Goal: Information Seeking & Learning: Learn about a topic

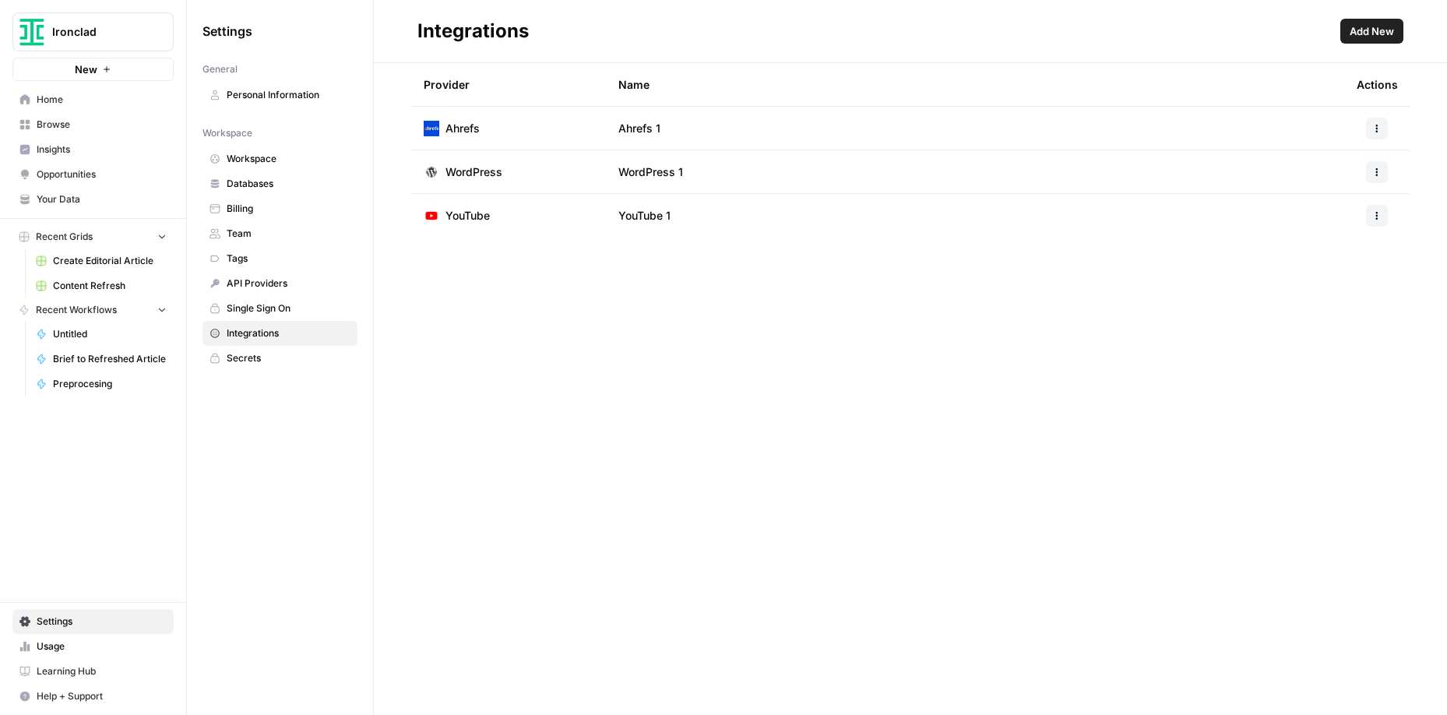
click at [53, 143] on span "Insights" at bounding box center [102, 150] width 130 height 14
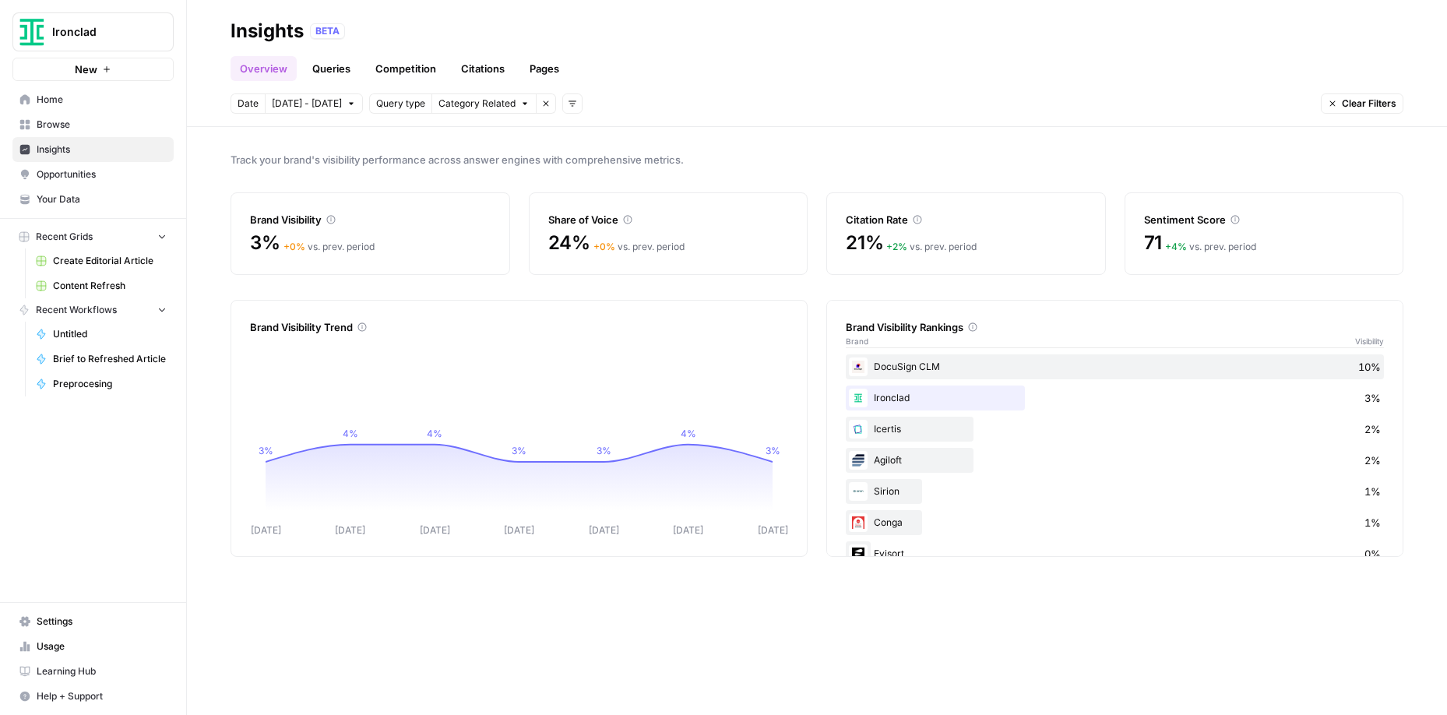
click at [499, 102] on span "Category Related" at bounding box center [477, 104] width 77 height 14
click at [645, 104] on div "Date [DATE] - [DATE] Query type Category Related Remove filter Add filters Clea…" at bounding box center [817, 103] width 1173 height 20
click at [388, 107] on span "Query type" at bounding box center [400, 104] width 49 height 14
click at [389, 104] on span "Query type" at bounding box center [400, 104] width 49 height 14
click at [320, 73] on link "Queries" at bounding box center [331, 68] width 57 height 25
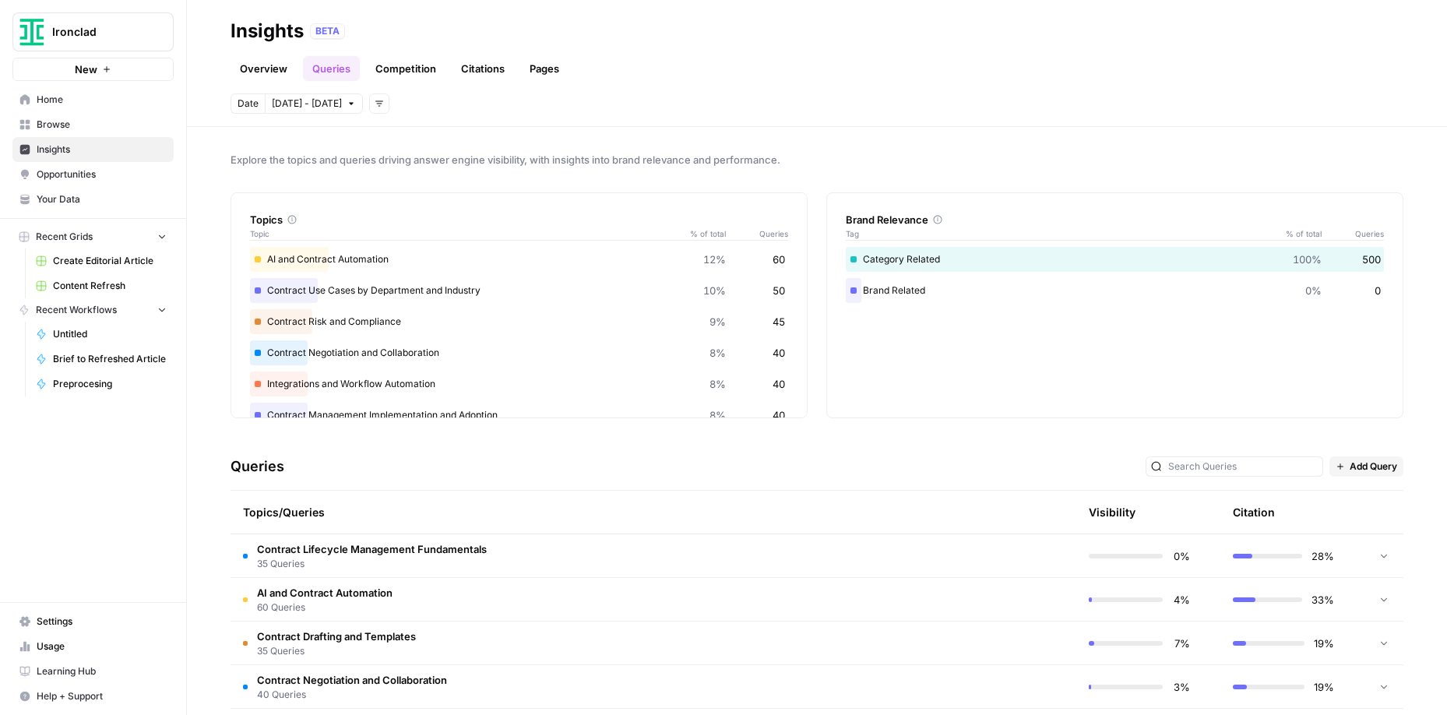
click at [398, 259] on div "AI and Contract Automation 12% 60" at bounding box center [519, 259] width 538 height 25
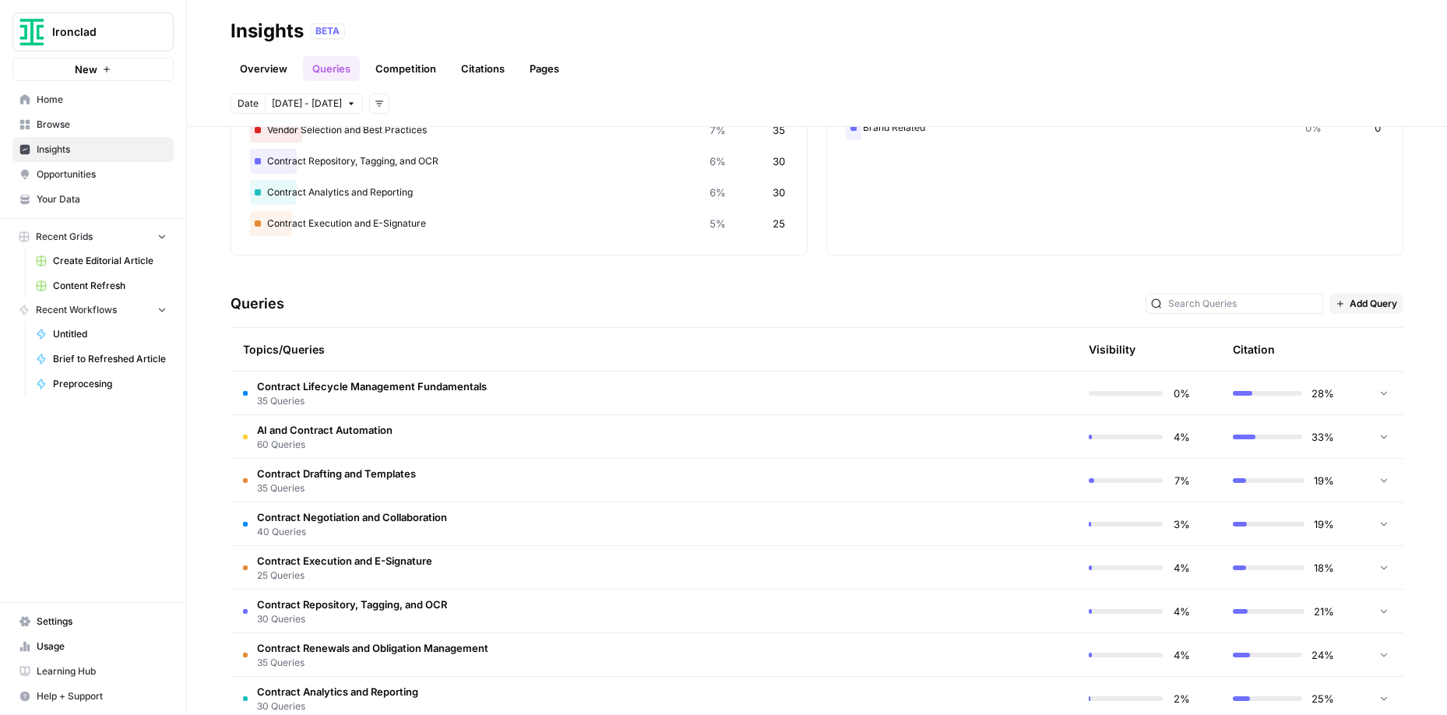
scroll to position [162, 0]
click at [284, 443] on span "60 Queries" at bounding box center [325, 446] width 136 height 14
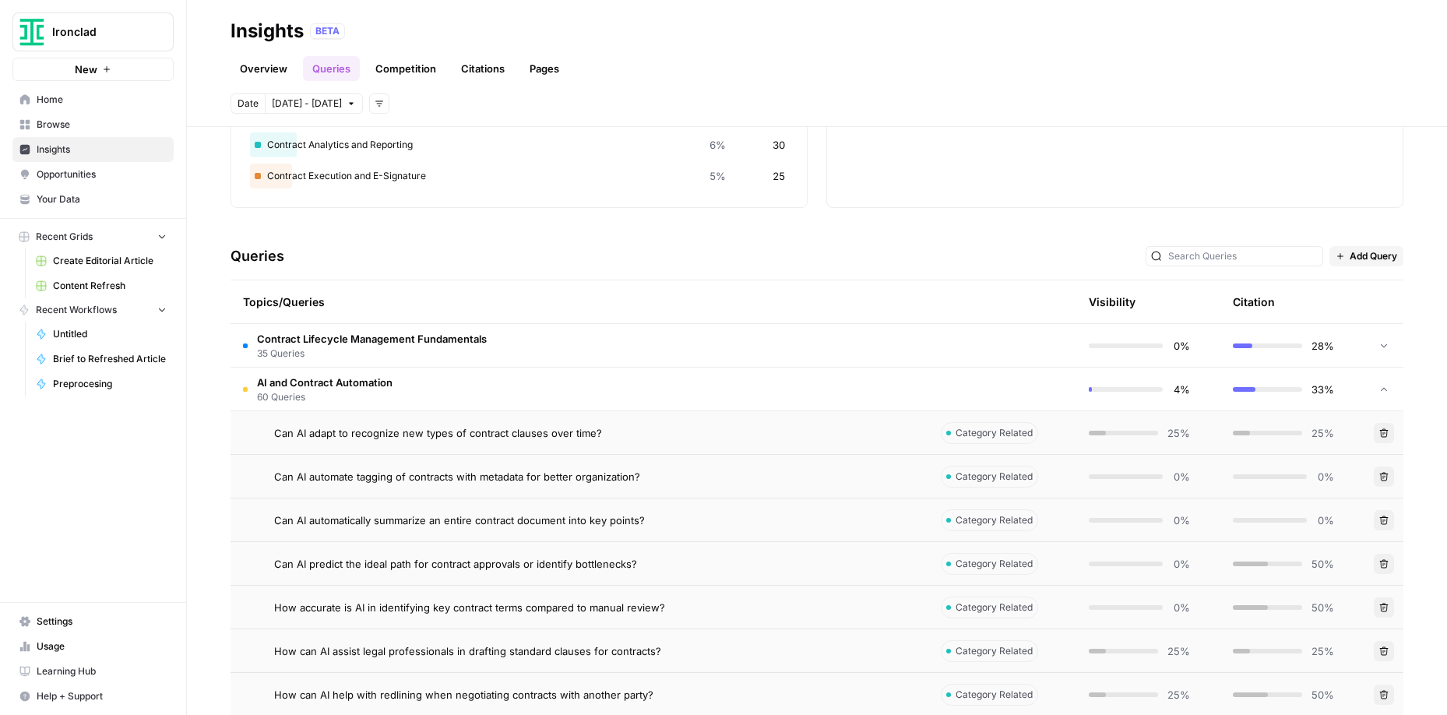
scroll to position [209, 0]
click at [404, 396] on td "AI and Contract Automation 60 Queries" at bounding box center [580, 390] width 698 height 43
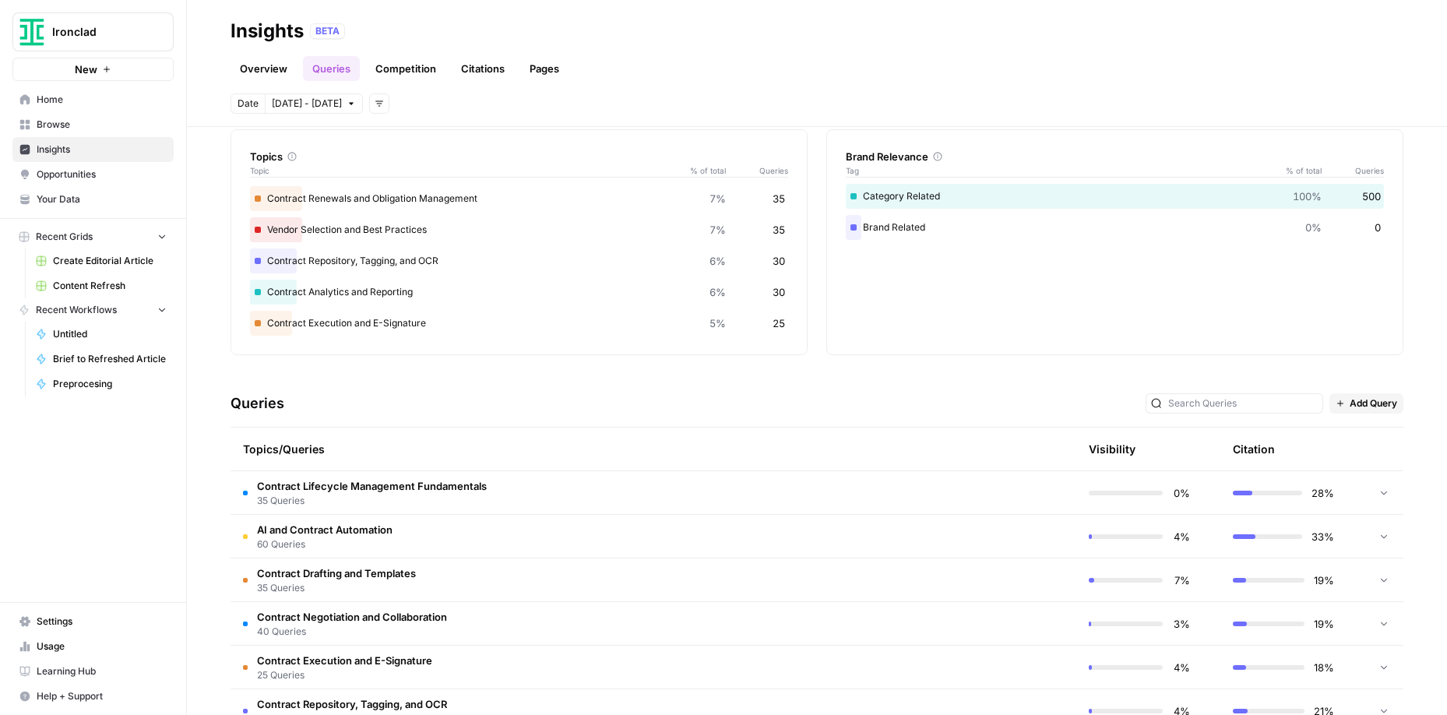
scroll to position [0, 0]
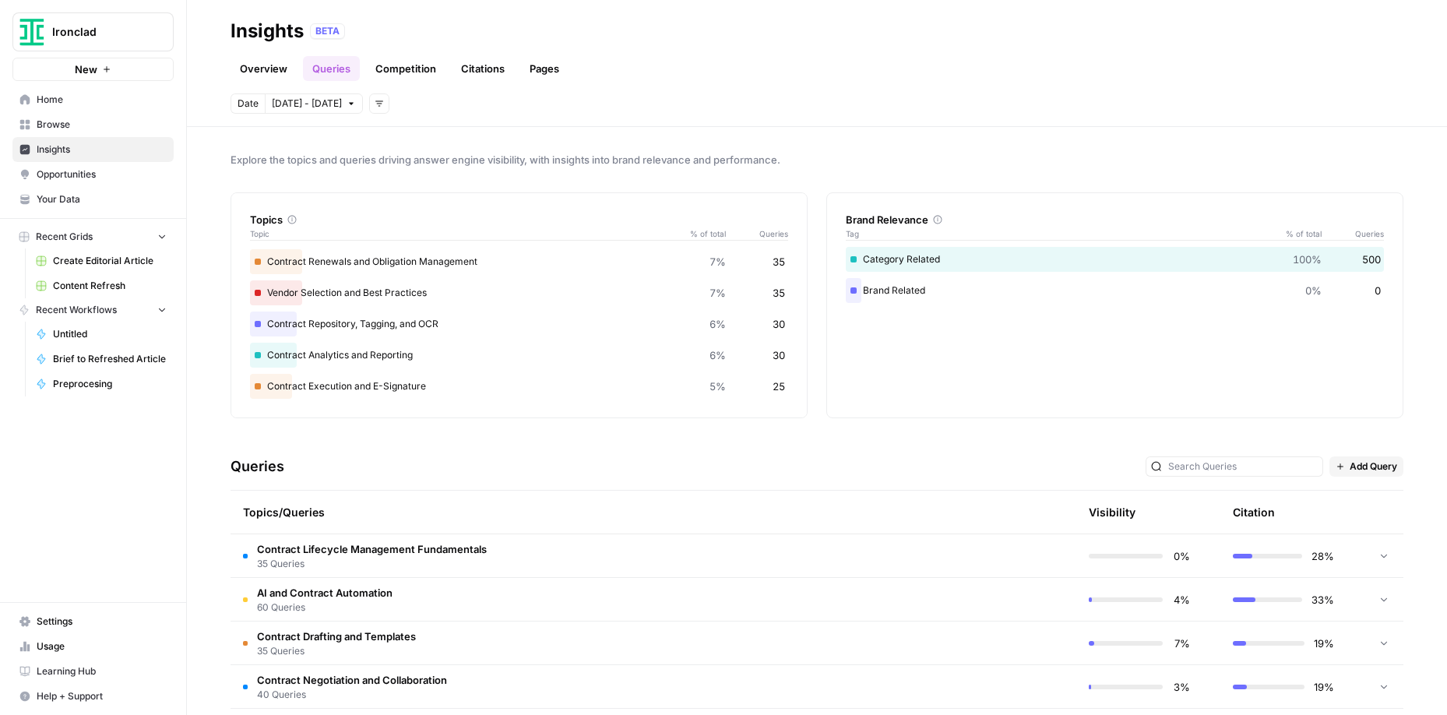
click at [423, 69] on link "Competition" at bounding box center [405, 68] width 79 height 25
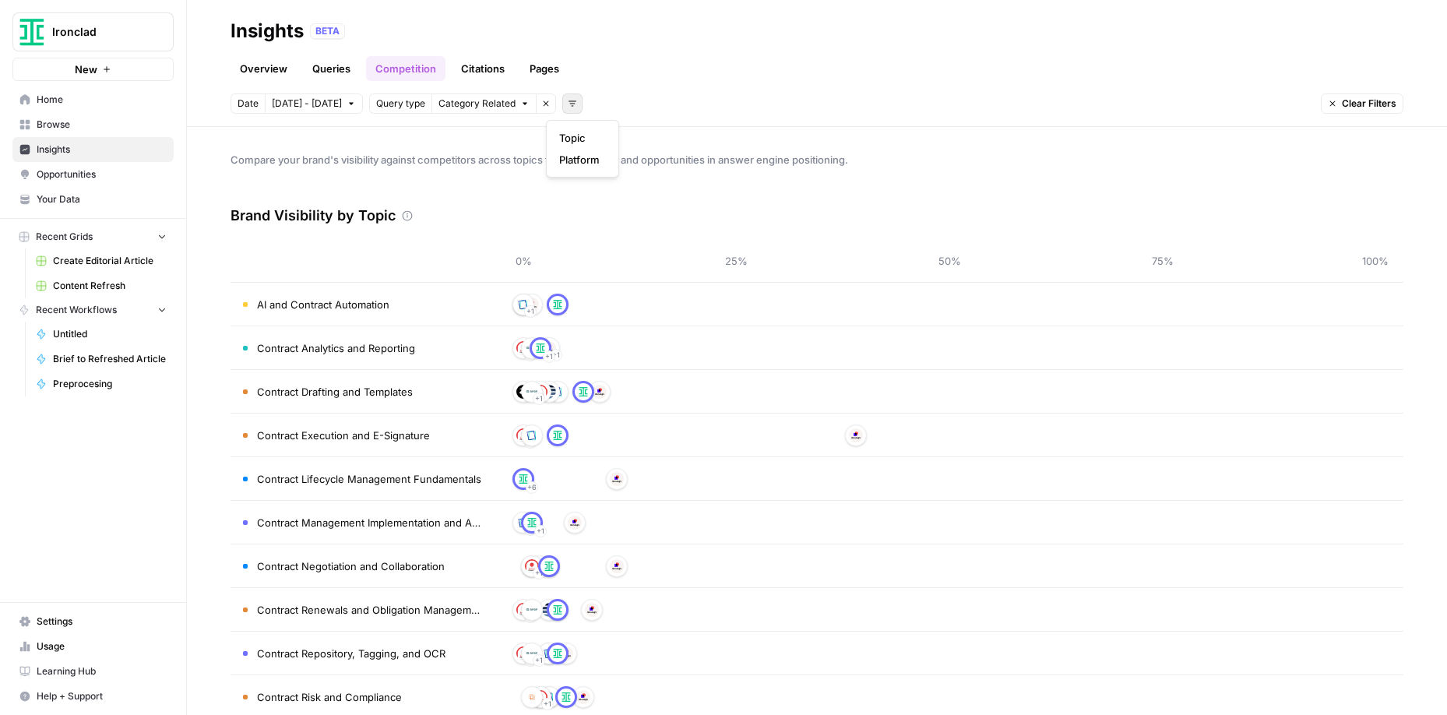
click at [568, 104] on icon "button" at bounding box center [572, 103] width 9 height 9
click at [576, 139] on span "Topic" at bounding box center [579, 138] width 41 height 16
click at [650, 104] on button "Select topics" at bounding box center [642, 103] width 85 height 20
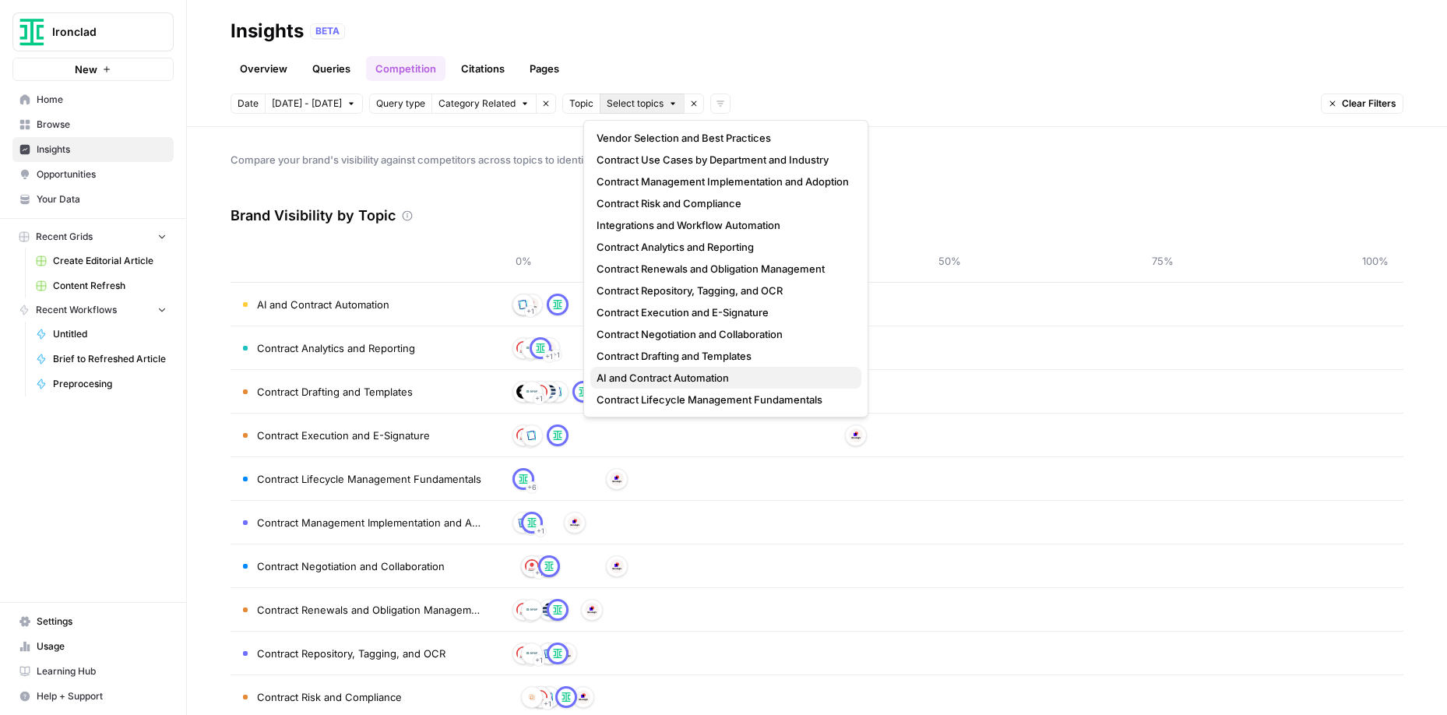
click at [689, 380] on span "AI and Contract Automation" at bounding box center [723, 378] width 252 height 16
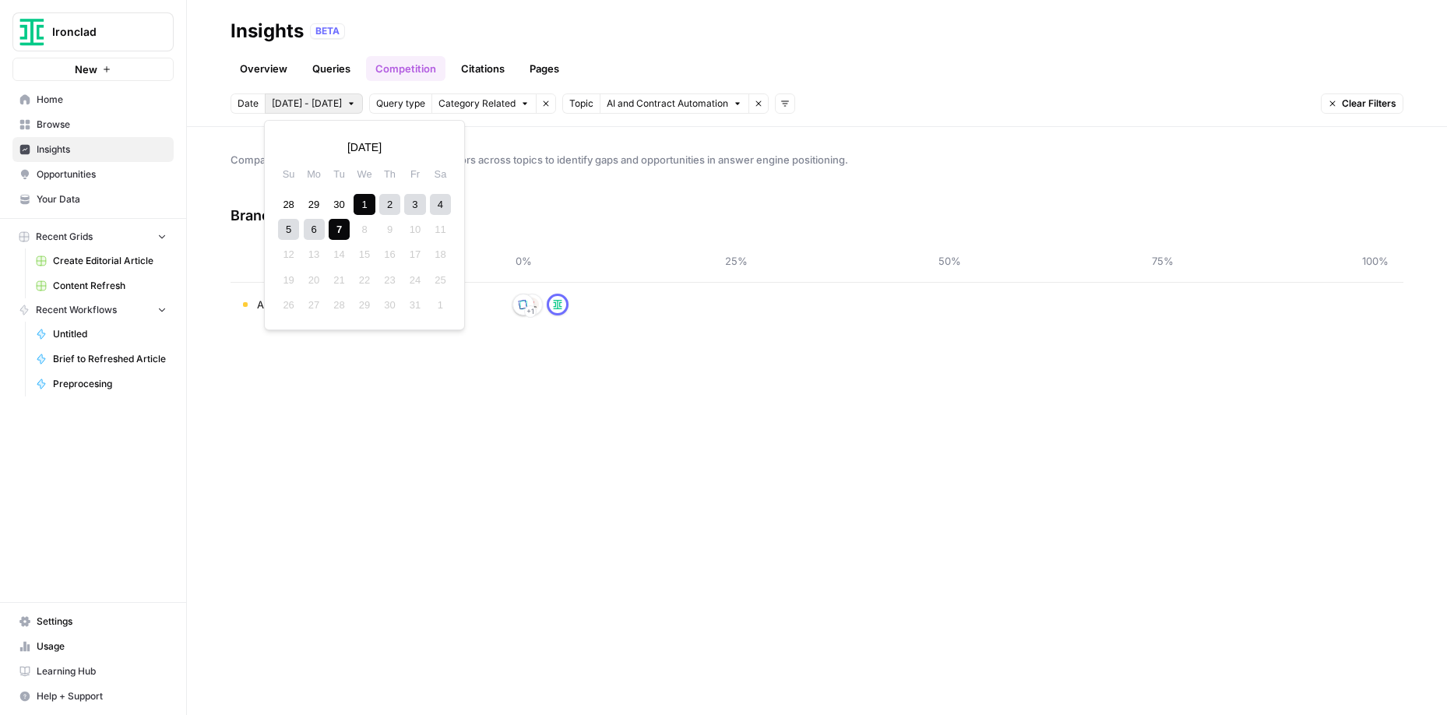
click at [319, 111] on button "[DATE] - [DATE]" at bounding box center [314, 103] width 98 height 20
click at [291, 146] on icon "button" at bounding box center [291, 147] width 11 height 11
click at [311, 205] on div "1" at bounding box center [314, 204] width 21 height 21
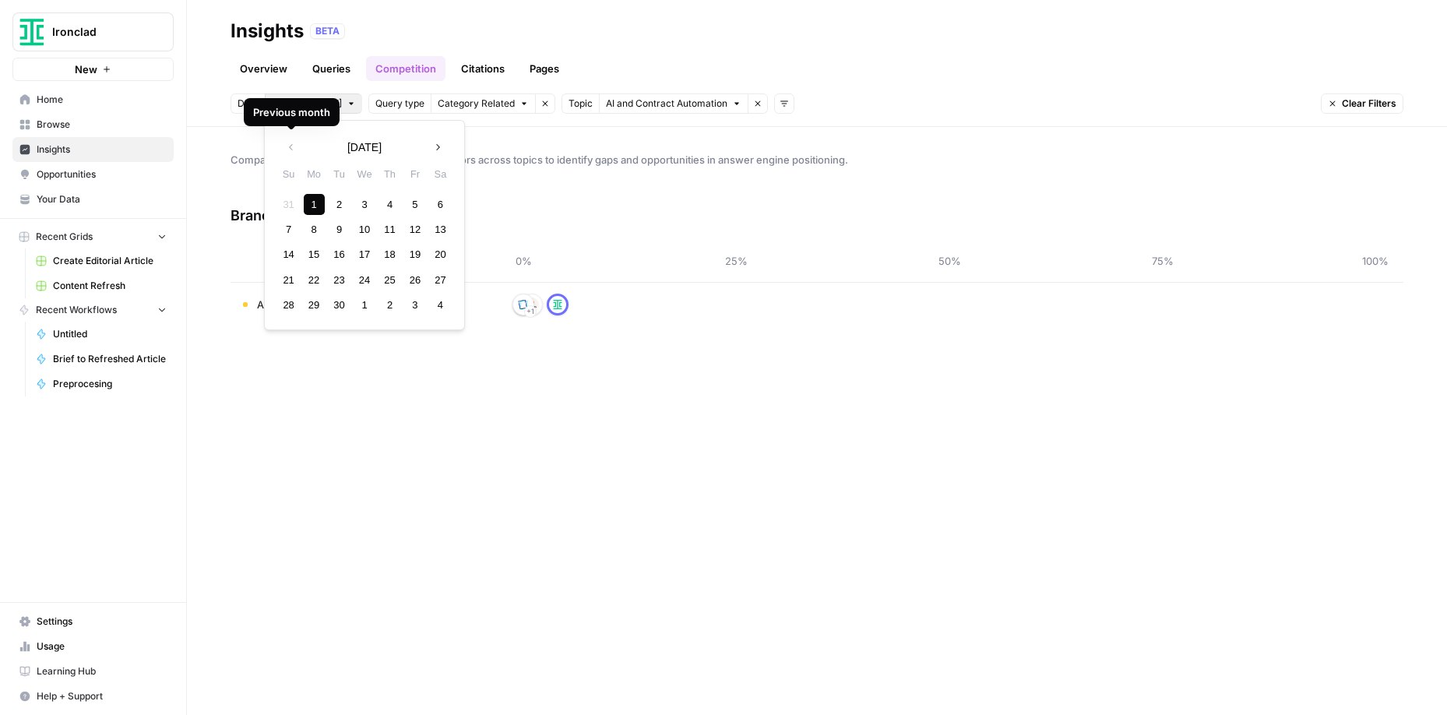
click at [317, 206] on div "1" at bounding box center [314, 204] width 21 height 21
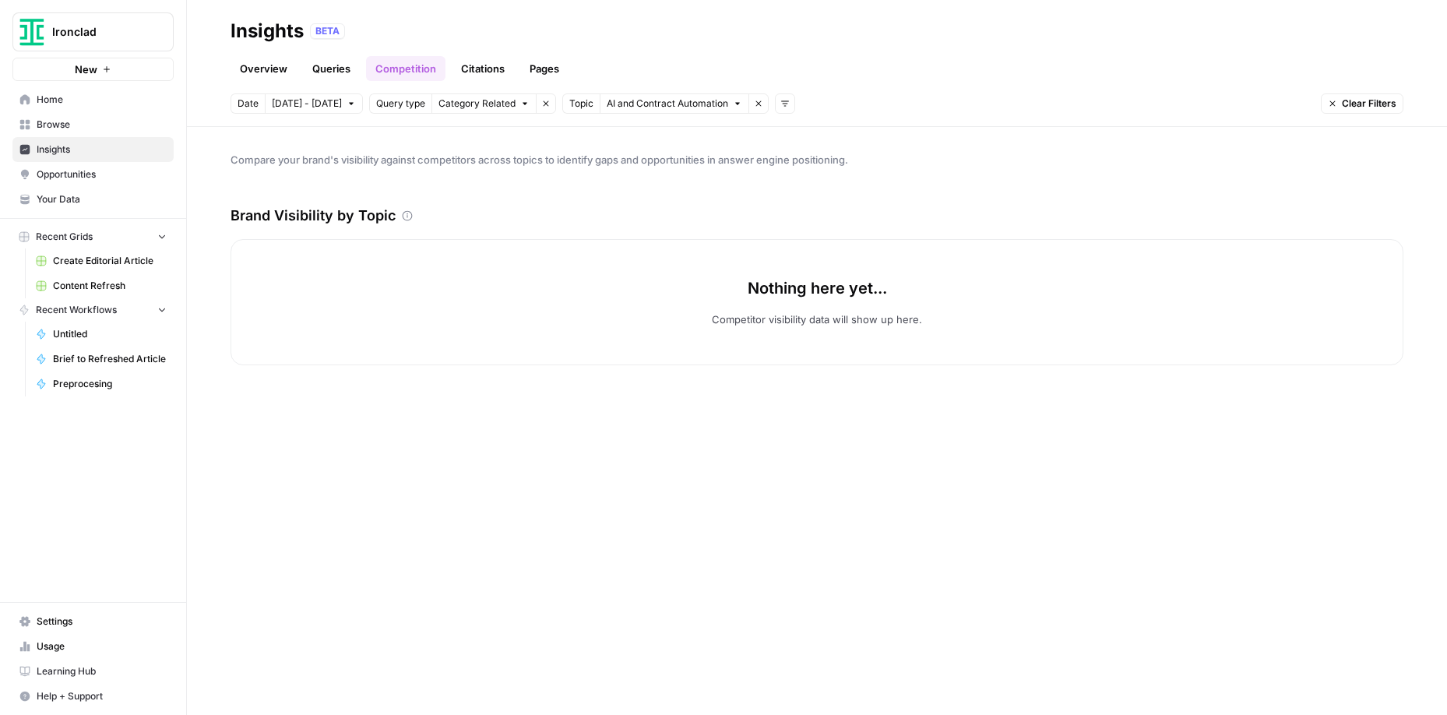
click at [323, 104] on span "[DATE] - [DATE]" at bounding box center [307, 104] width 70 height 14
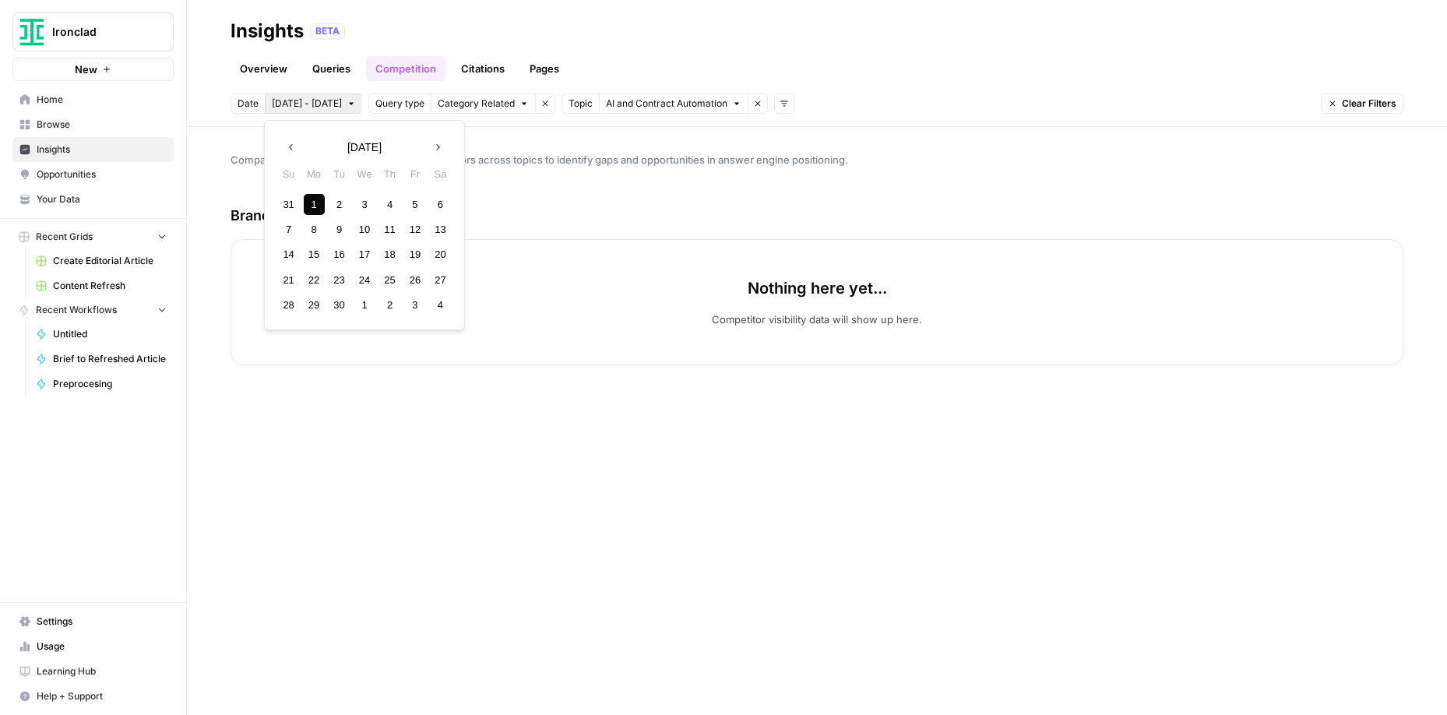
click at [315, 207] on div "1" at bounding box center [314, 204] width 21 height 21
click at [440, 146] on icon "button" at bounding box center [437, 147] width 11 height 11
click at [368, 210] on div "1" at bounding box center [364, 204] width 21 height 21
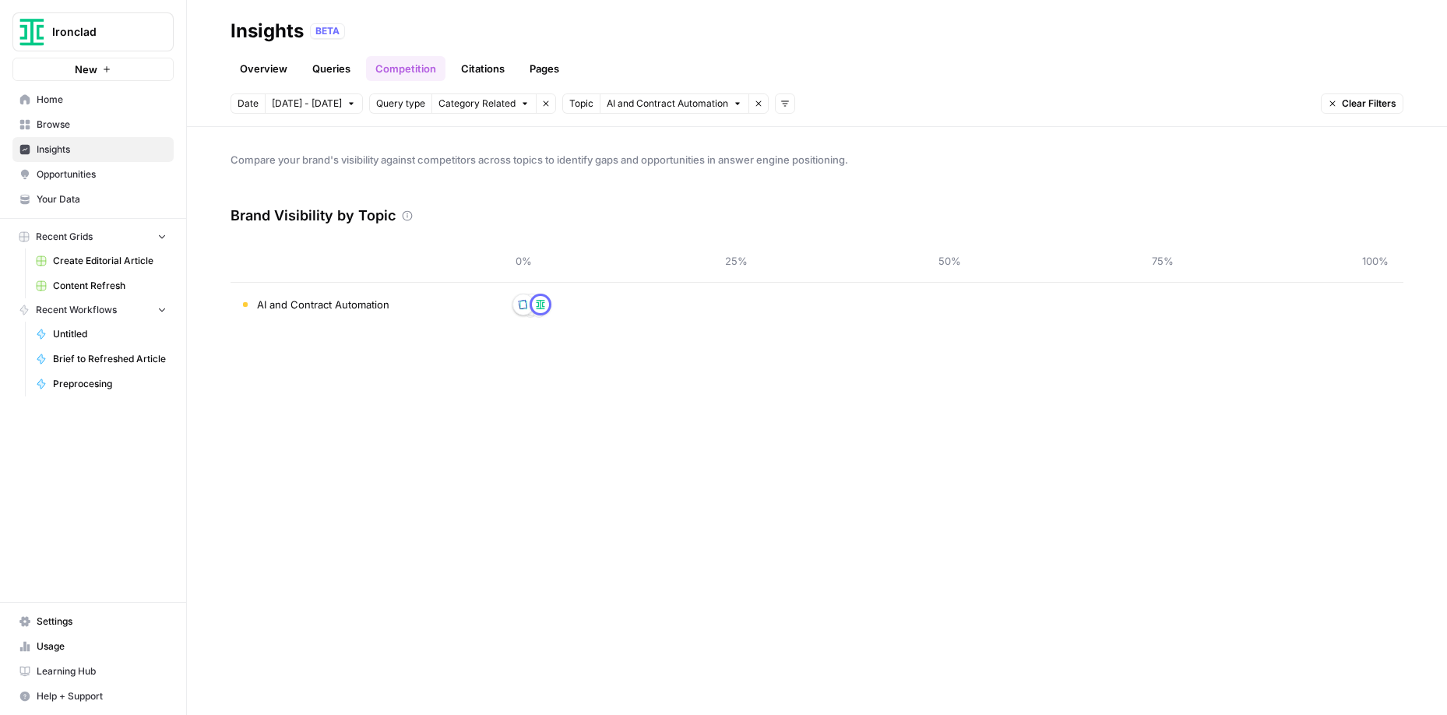
click at [269, 70] on link "Overview" at bounding box center [264, 68] width 66 height 25
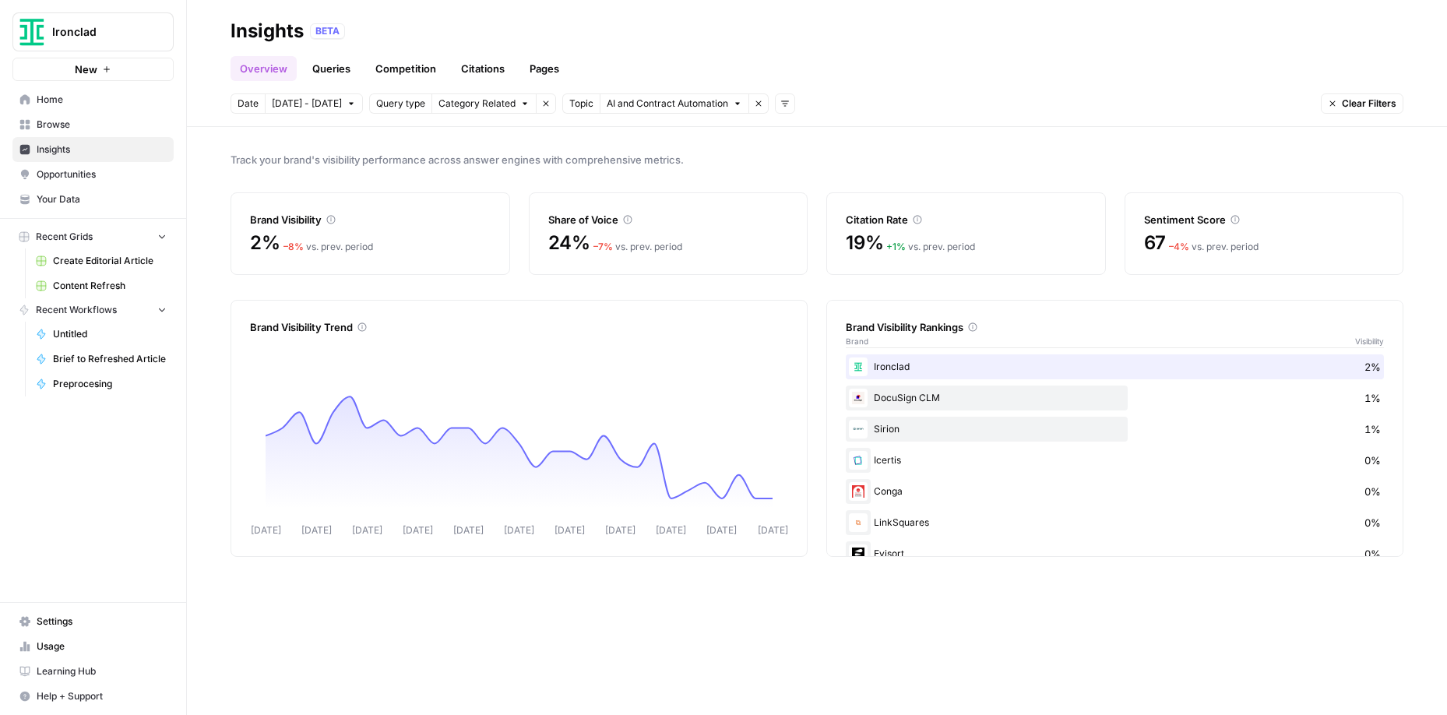
click at [733, 105] on icon "button" at bounding box center [737, 103] width 9 height 9
click at [819, 105] on div "Date [DATE] - [DATE] Query type Category Related Remove filter Topic AI and Con…" at bounding box center [817, 103] width 1173 height 20
click at [815, 291] on div "Track your brand's visibility performance across answer engines with comprehens…" at bounding box center [817, 421] width 1260 height 588
click at [331, 69] on link "Queries" at bounding box center [331, 68] width 57 height 25
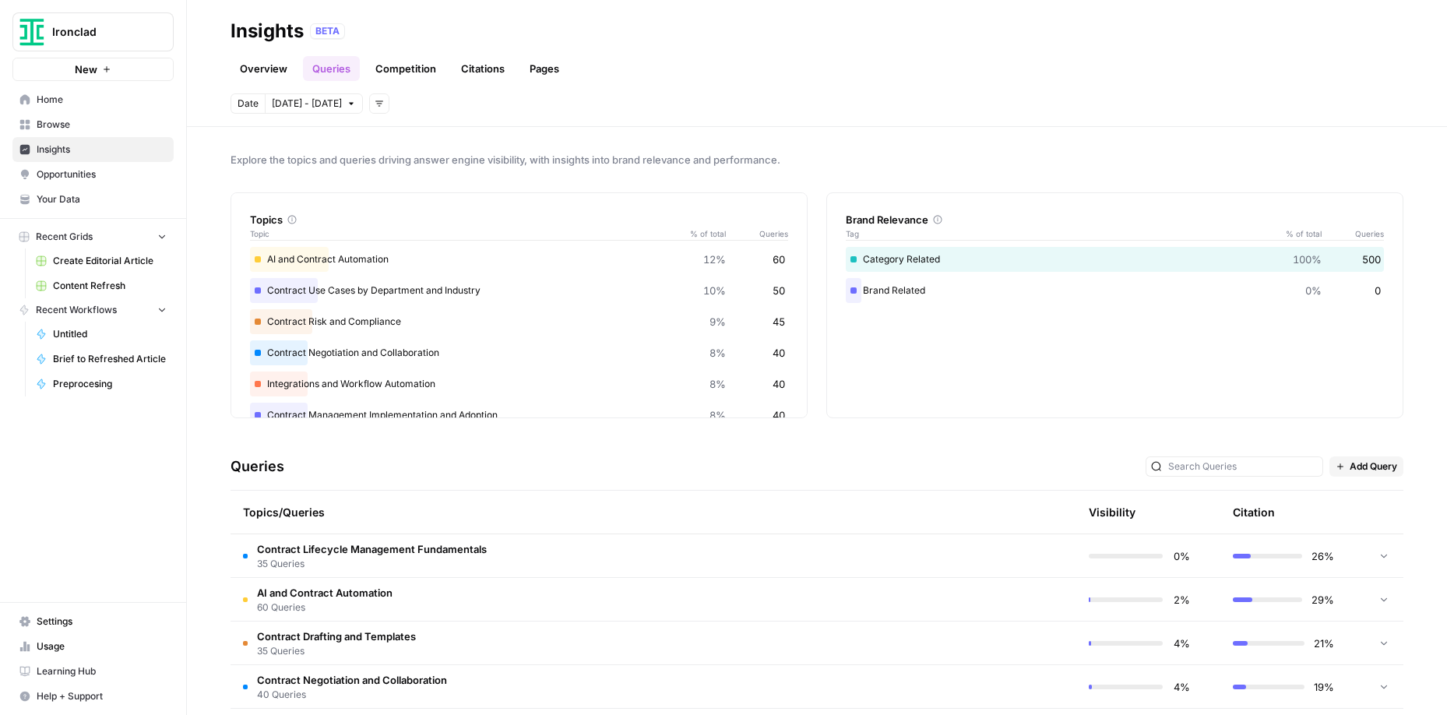
click at [819, 440] on div "Explore the topics and queries driving answer engine visibility, with insights …" at bounding box center [817, 421] width 1260 height 588
click at [405, 72] on link "Competition" at bounding box center [405, 68] width 79 height 25
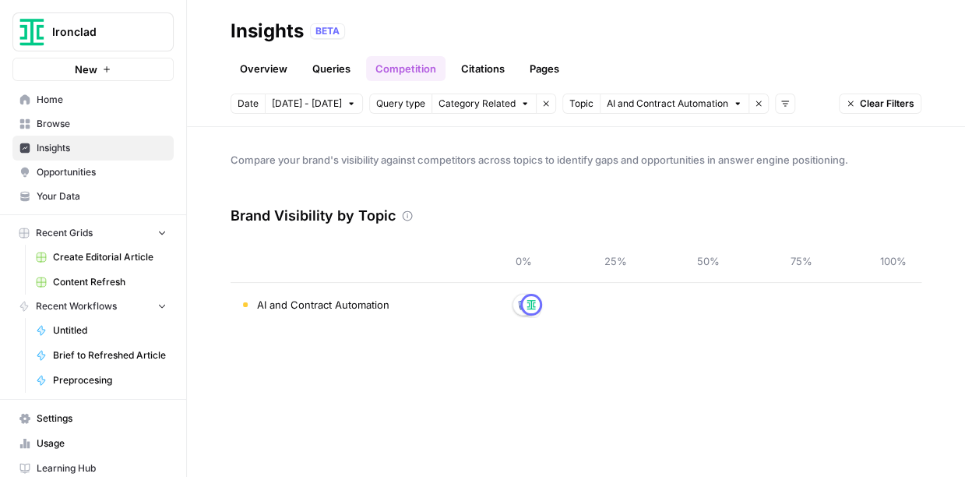
click at [559, 346] on div "Compare your brand's visibility against competitors across topics to identify g…" at bounding box center [576, 302] width 778 height 350
drag, startPoint x: 553, startPoint y: 309, endPoint x: 693, endPoint y: 316, distance: 139.6
click at [613, 312] on div "+ 3 + 1" at bounding box center [708, 304] width 370 height 25
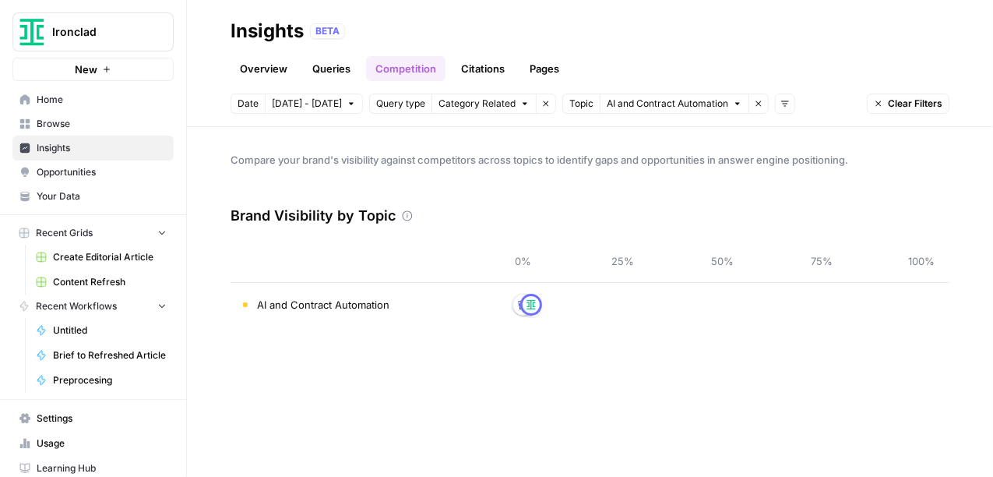
click at [460, 201] on div "Brand Visibility by Topic" at bounding box center [590, 215] width 719 height 47
click at [781, 102] on icon "button" at bounding box center [785, 103] width 9 height 9
click at [780, 139] on span "Platform" at bounding box center [790, 137] width 41 height 16
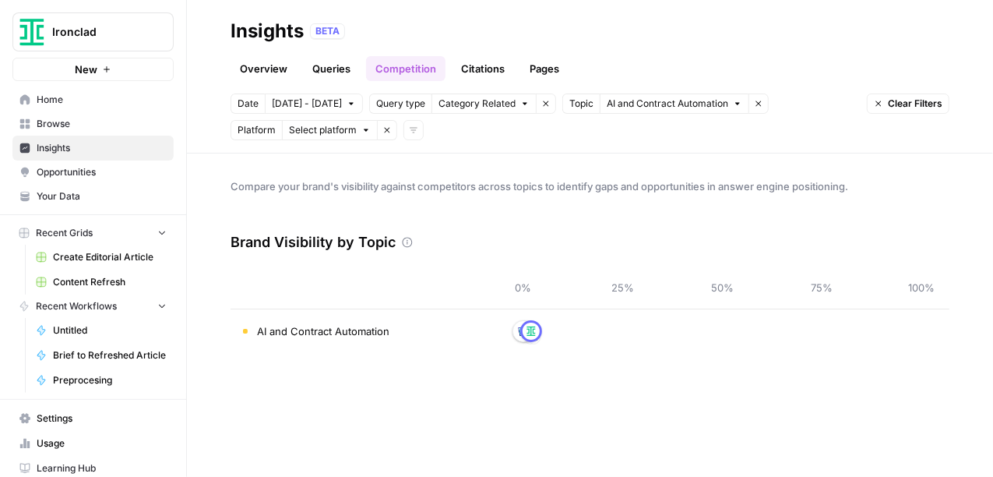
click at [361, 131] on icon "button" at bounding box center [365, 129] width 9 height 9
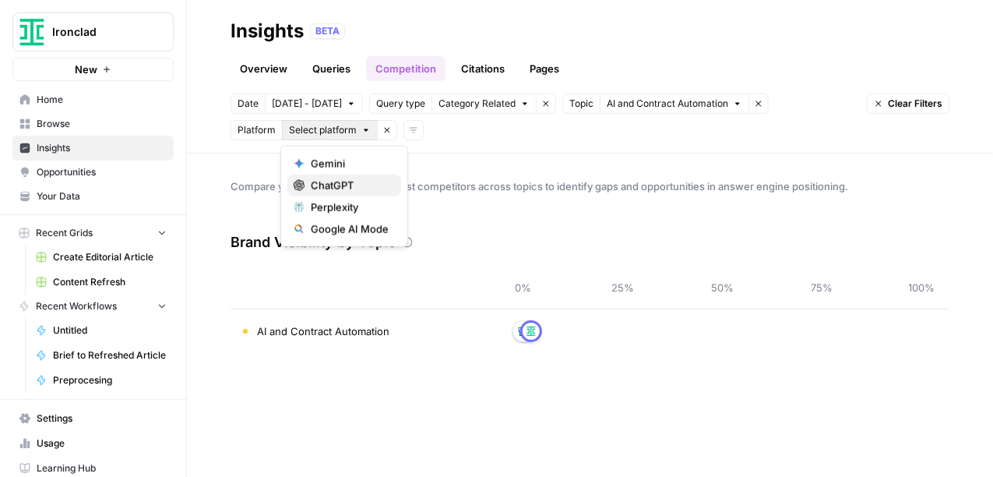
click at [336, 182] on span "ChatGPT" at bounding box center [350, 186] width 78 height 16
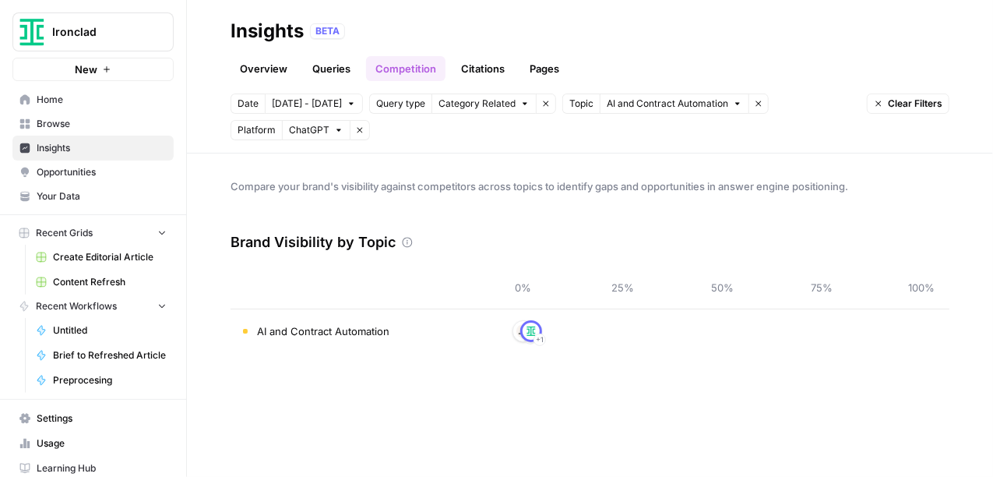
click at [334, 131] on icon "button" at bounding box center [338, 129] width 9 height 9
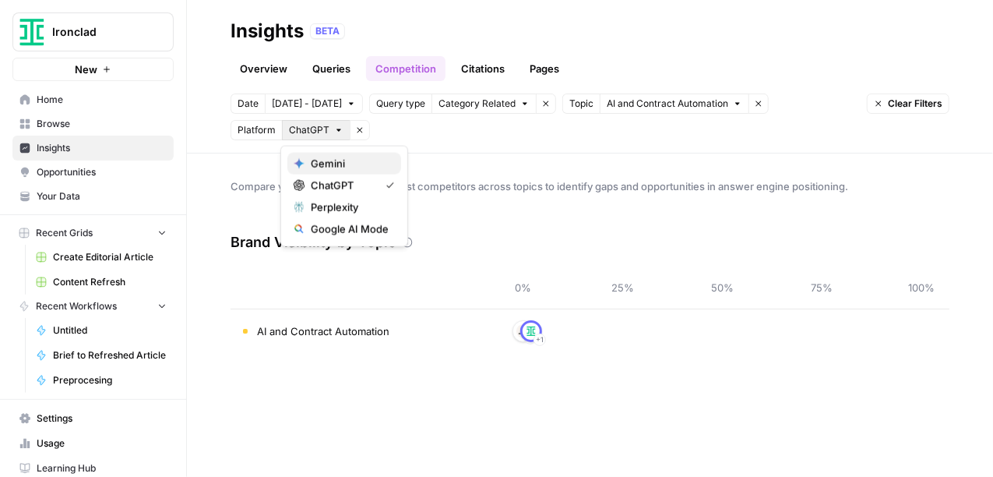
click at [333, 162] on span "Gemini" at bounding box center [350, 164] width 78 height 16
click at [339, 130] on button "2 Platforms" at bounding box center [321, 130] width 79 height 20
click at [339, 232] on span "Google AI Mode" at bounding box center [350, 229] width 78 height 16
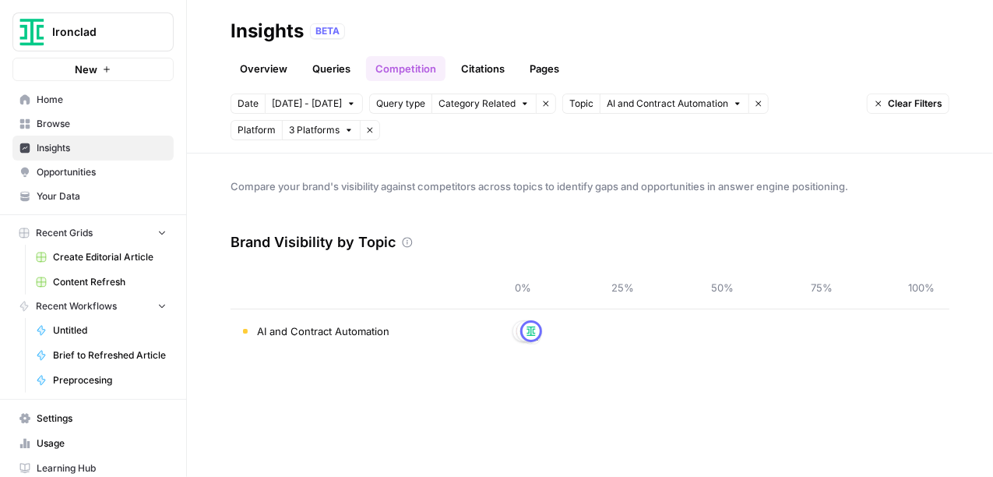
click at [273, 72] on link "Overview" at bounding box center [264, 68] width 66 height 25
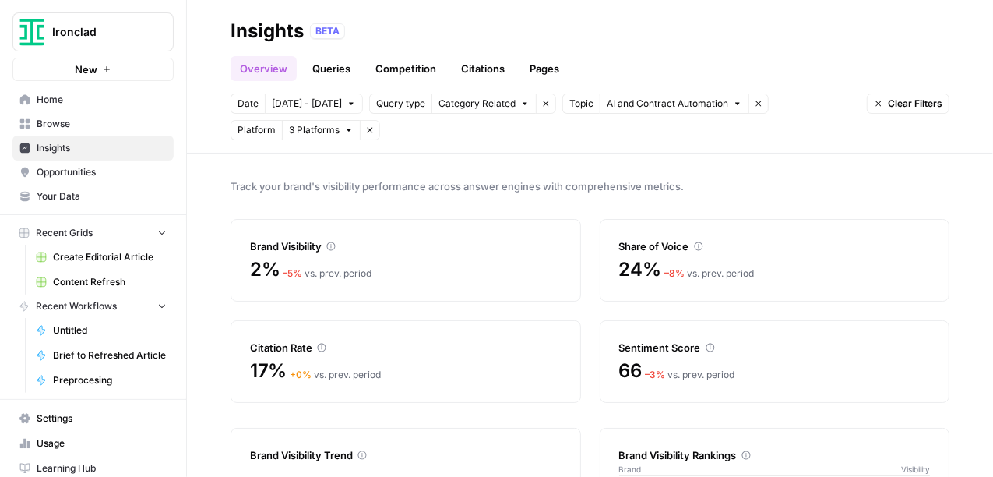
click at [365, 129] on icon "button" at bounding box center [369, 129] width 9 height 9
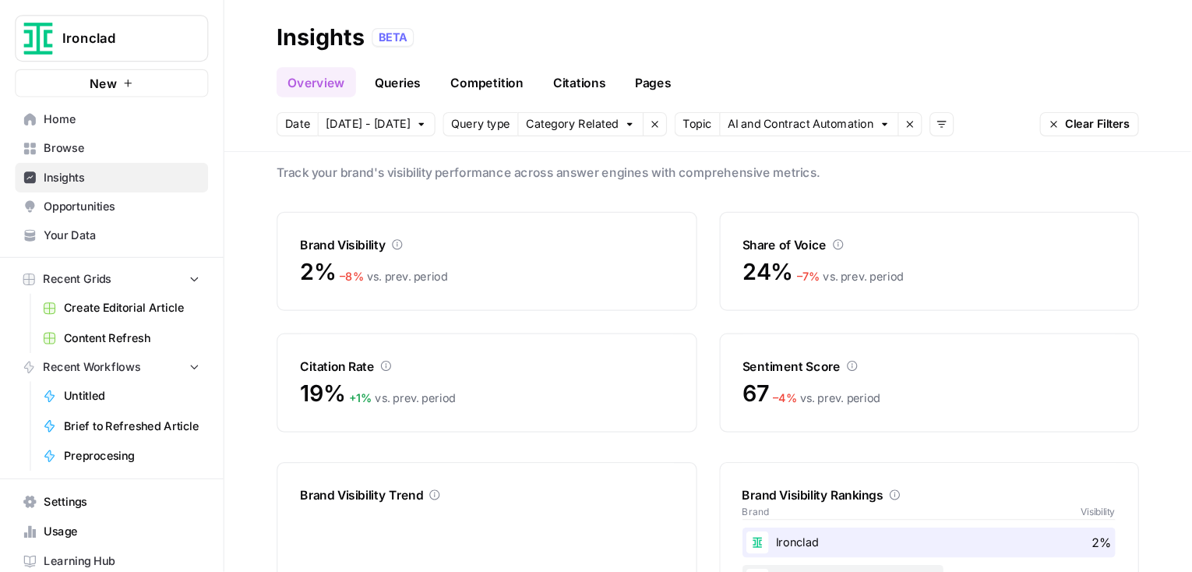
scroll to position [16, 0]
click at [315, 100] on span "[DATE] - [DATE]" at bounding box center [307, 104] width 70 height 14
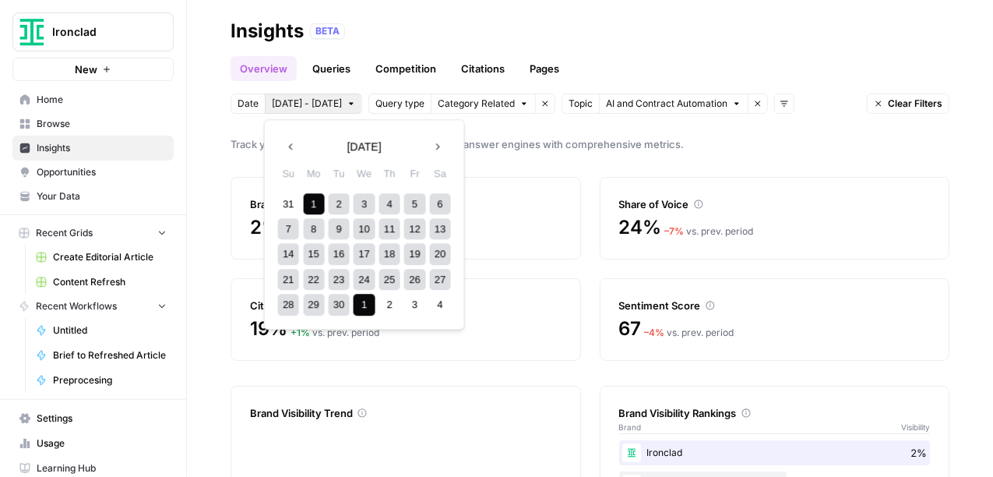
click at [361, 280] on div "24" at bounding box center [364, 279] width 21 height 21
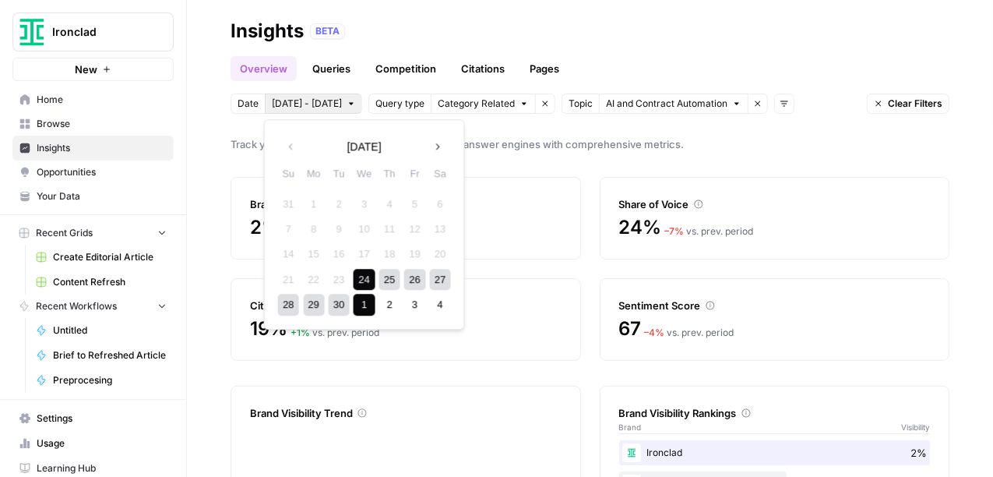
click at [362, 305] on div "1" at bounding box center [364, 304] width 21 height 21
click at [319, 105] on span "[DATE] - [DATE]" at bounding box center [307, 104] width 70 height 14
click at [440, 143] on icon "button" at bounding box center [437, 146] width 11 height 11
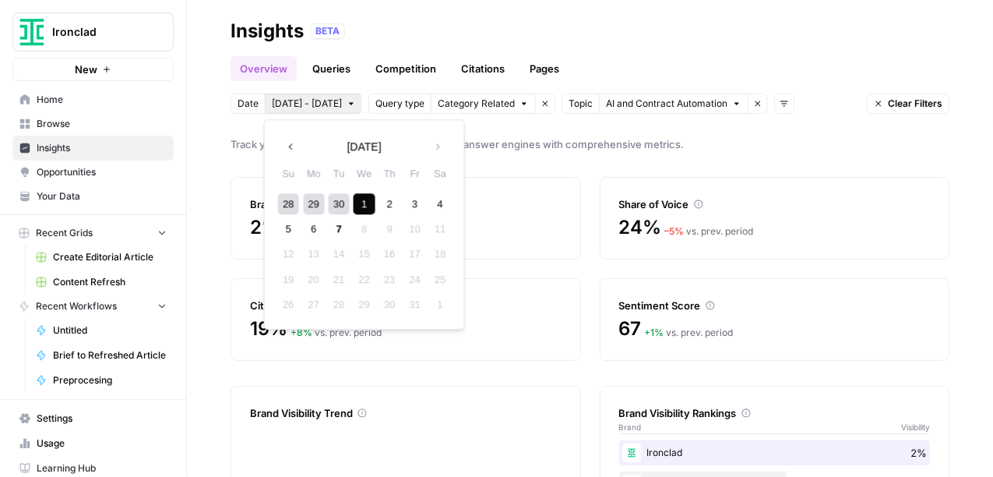
click at [292, 148] on icon "button" at bounding box center [291, 146] width 11 height 11
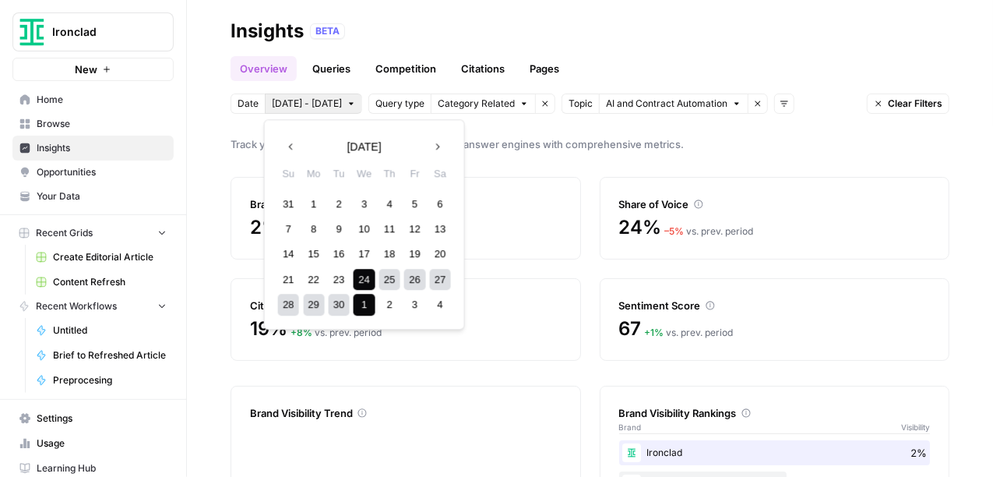
click at [340, 304] on div "30" at bounding box center [339, 304] width 21 height 21
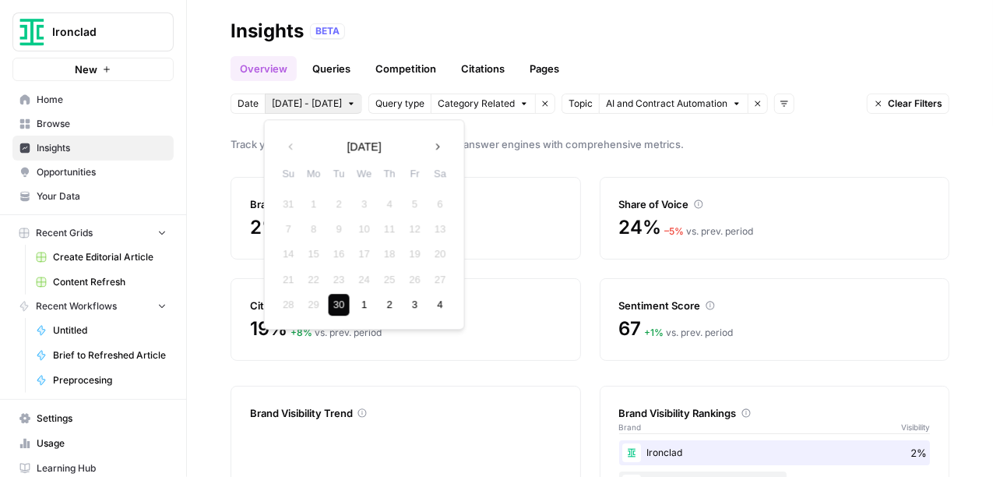
click at [437, 146] on icon "button" at bounding box center [437, 146] width 11 height 11
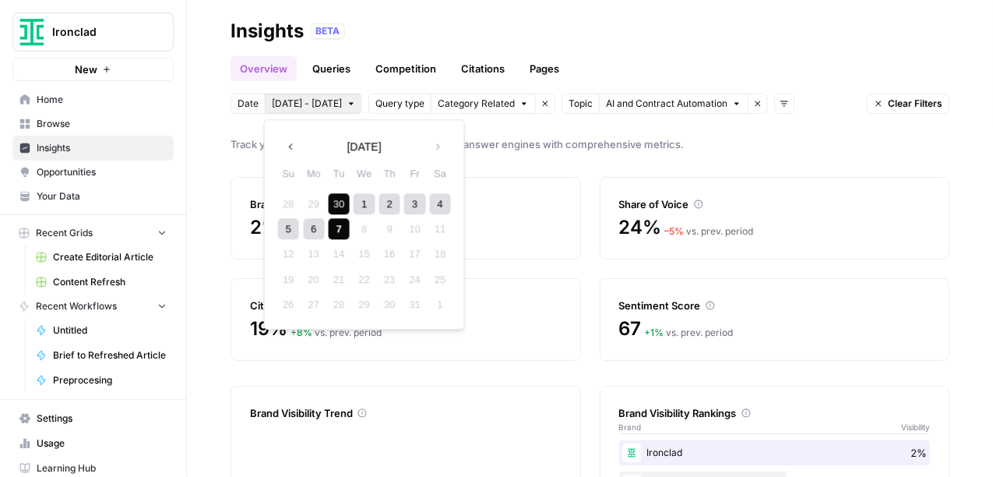
click at [338, 223] on div "7" at bounding box center [339, 228] width 21 height 21
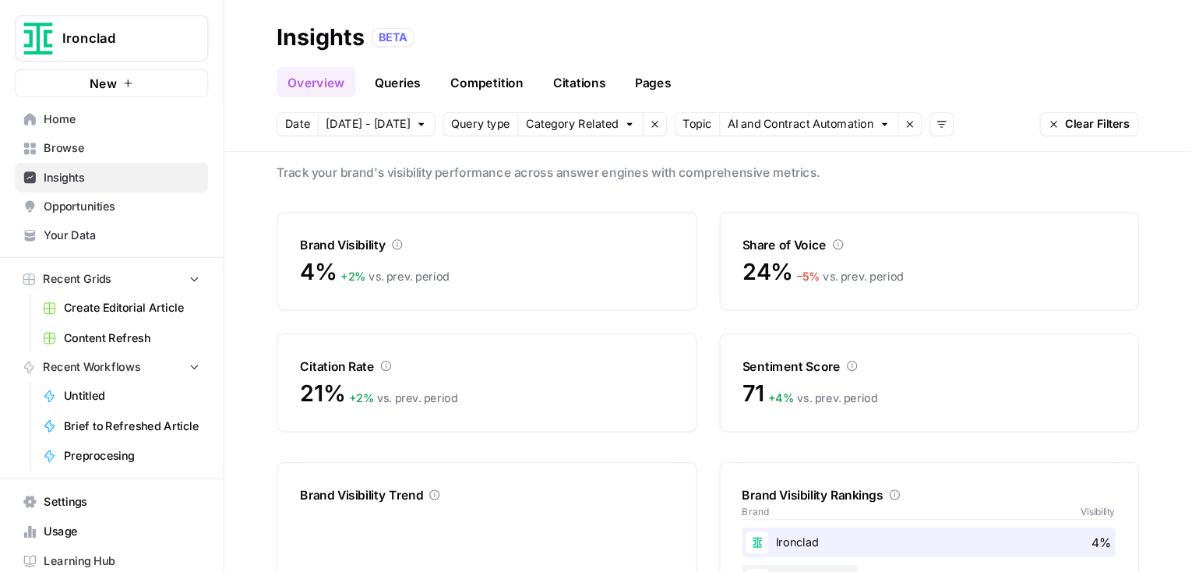
scroll to position [9, 0]
